Goal: Task Accomplishment & Management: Complete application form

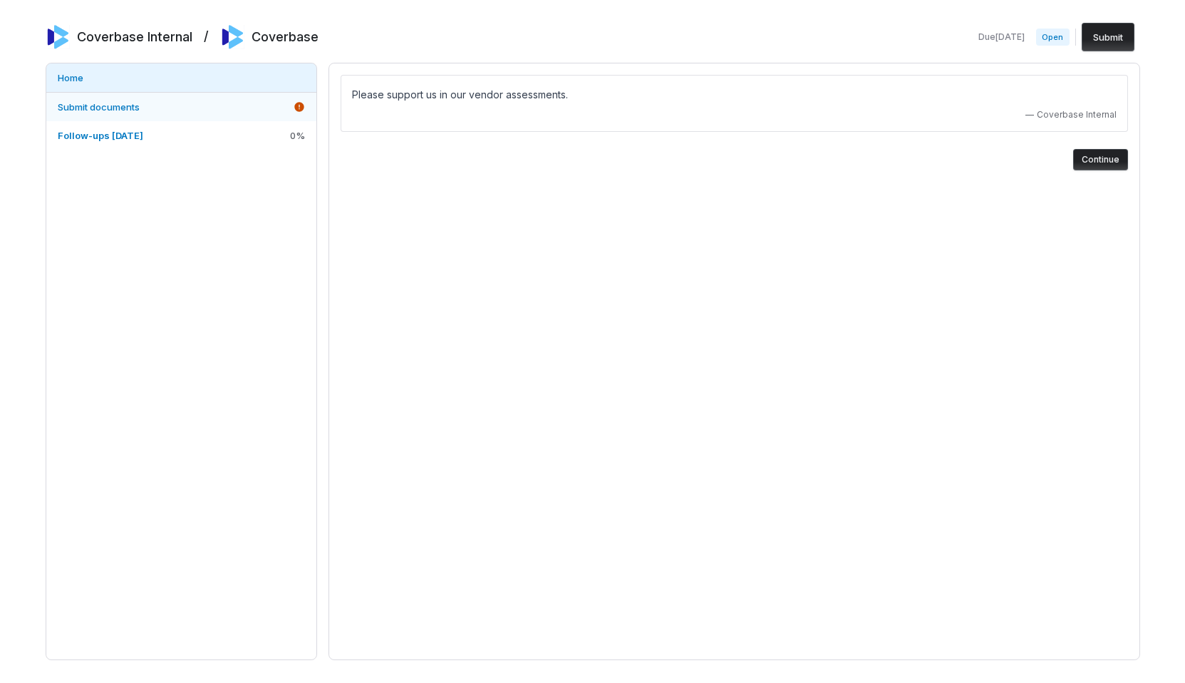
click at [249, 105] on link "Submit documents" at bounding box center [181, 107] width 270 height 29
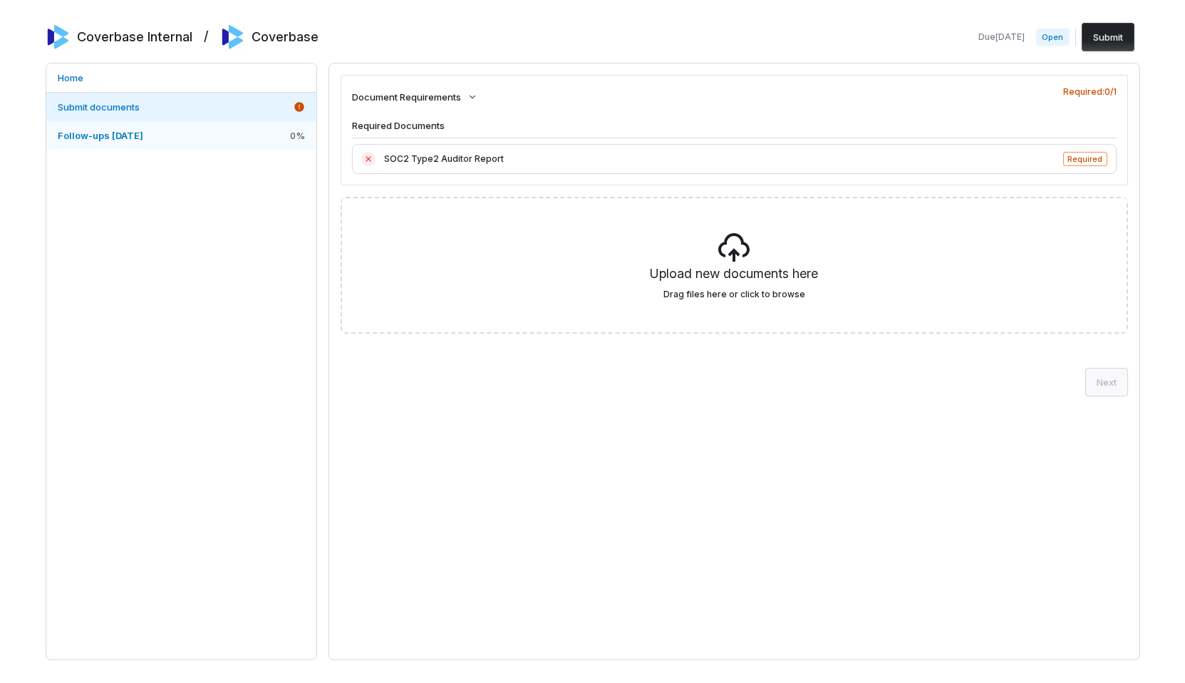
click at [202, 139] on link "Follow-ups [DATE] 0 %" at bounding box center [181, 135] width 270 height 29
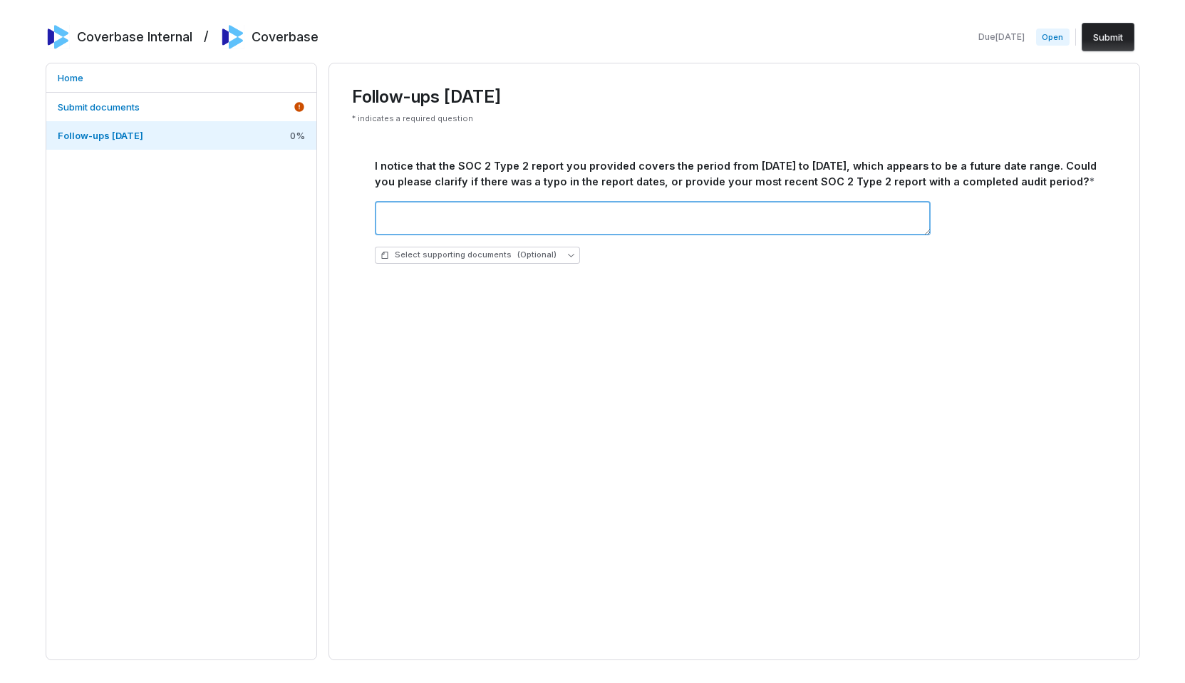
click at [482, 224] on textarea at bounding box center [653, 218] width 556 height 34
type textarea "***"
click at [1114, 34] on button "Submit" at bounding box center [1108, 37] width 53 height 29
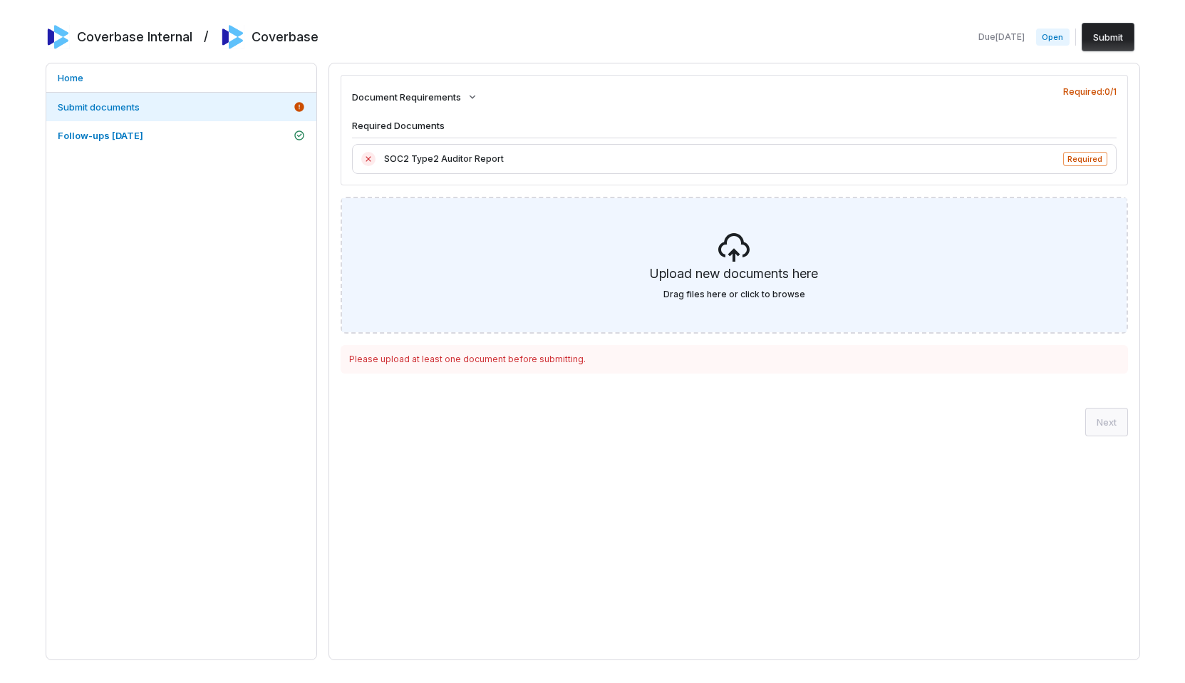
click at [1063, 251] on div "Upload new documents here Drag files here or click to browse" at bounding box center [734, 265] width 785 height 134
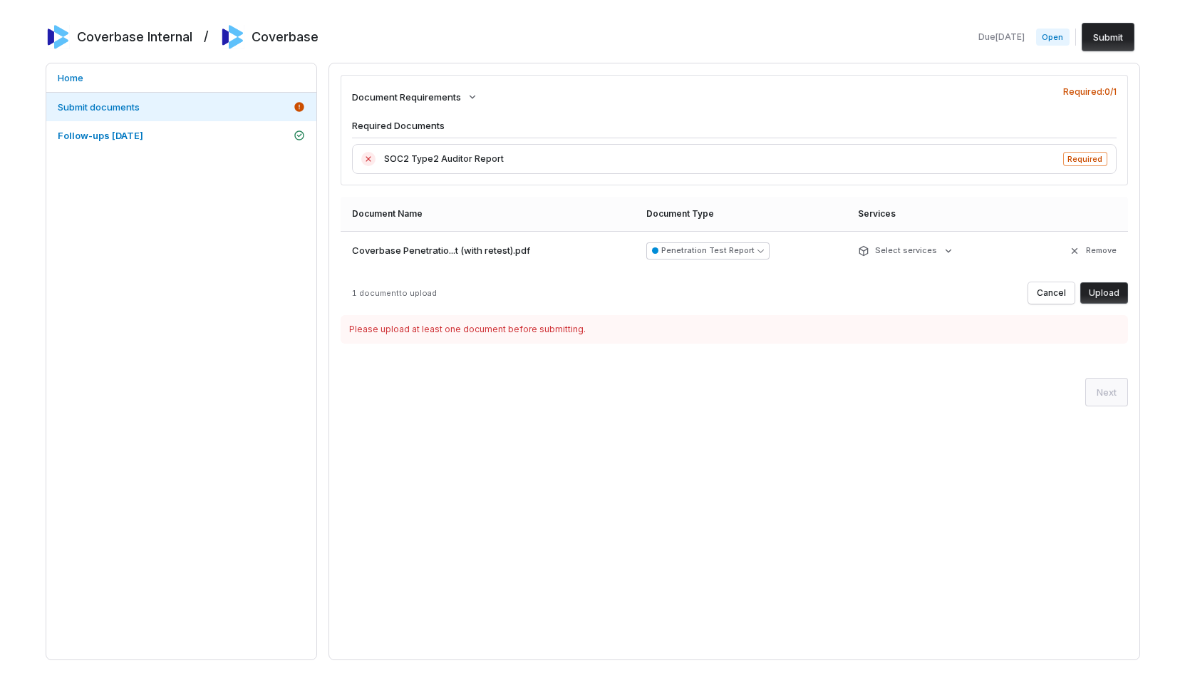
click at [1096, 300] on button "Upload" at bounding box center [1105, 292] width 48 height 21
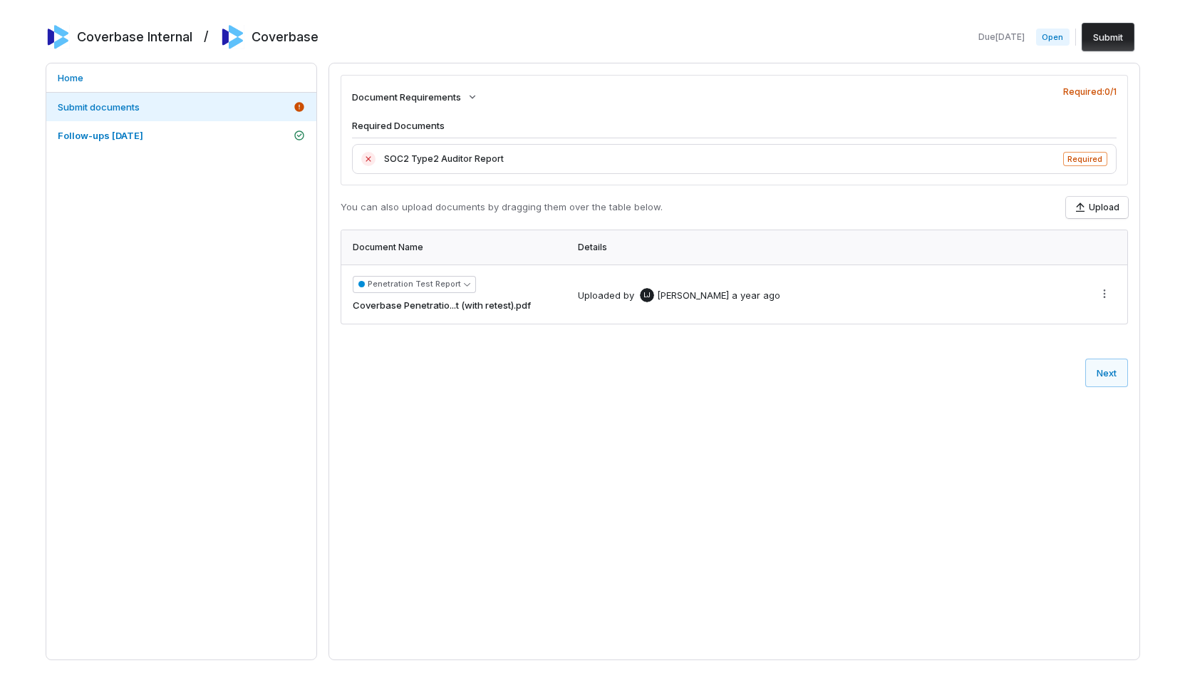
click at [1121, 41] on button "Submit" at bounding box center [1108, 37] width 53 height 29
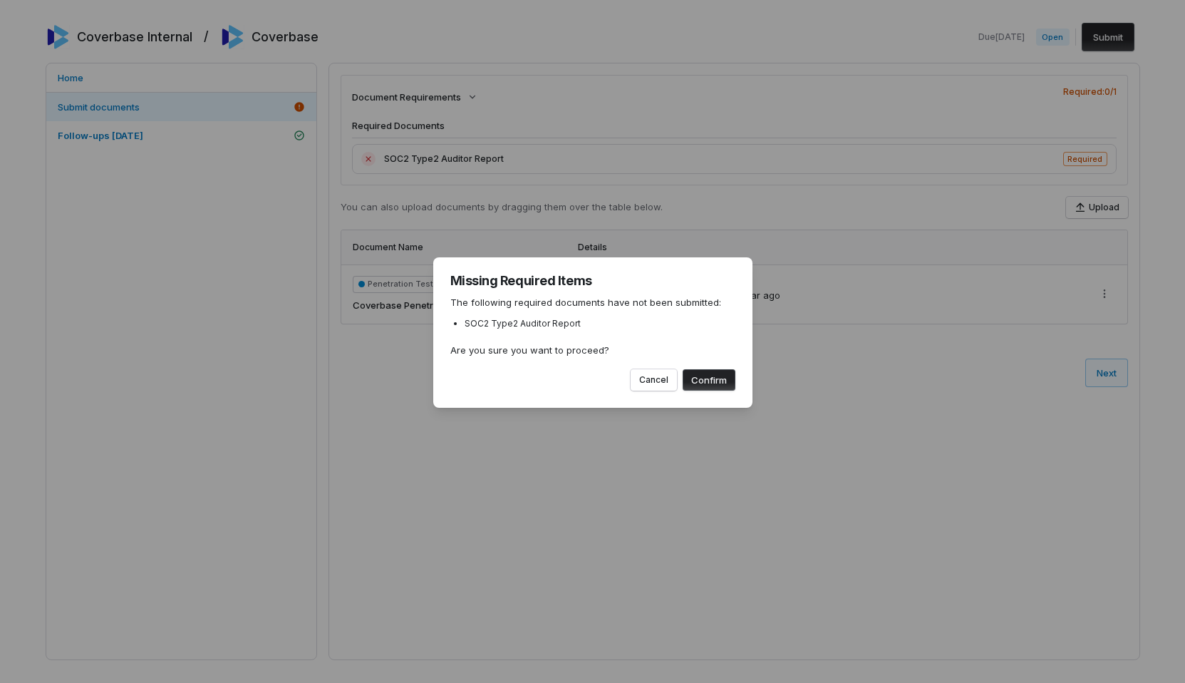
click at [699, 394] on div "Missing Required Items The following required documents have not been submitted…" at bounding box center [592, 332] width 319 height 150
click at [707, 379] on button "Confirm" at bounding box center [709, 379] width 53 height 21
